Goal: Task Accomplishment & Management: Manage account settings

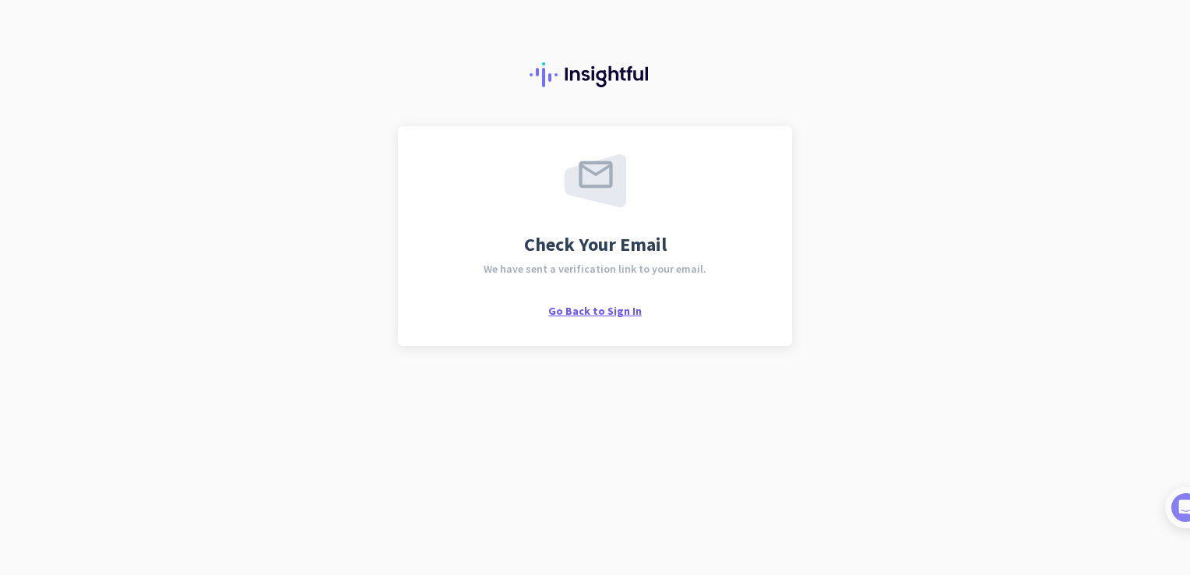
click at [569, 308] on span "Go Back to Sign In" at bounding box center [594, 311] width 93 height 14
click at [584, 304] on span "Go Back to Sign In" at bounding box center [594, 311] width 93 height 14
click at [575, 316] on span "Go Back to Sign In" at bounding box center [594, 311] width 93 height 14
